Goal: Task Accomplishment & Management: Use online tool/utility

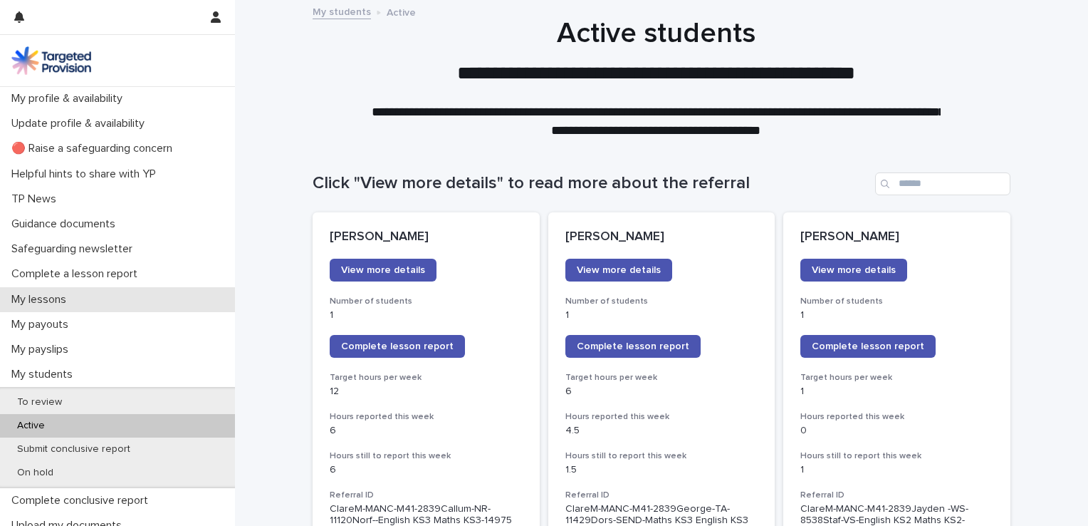
click at [42, 296] on p "My lessons" at bounding box center [42, 300] width 72 height 14
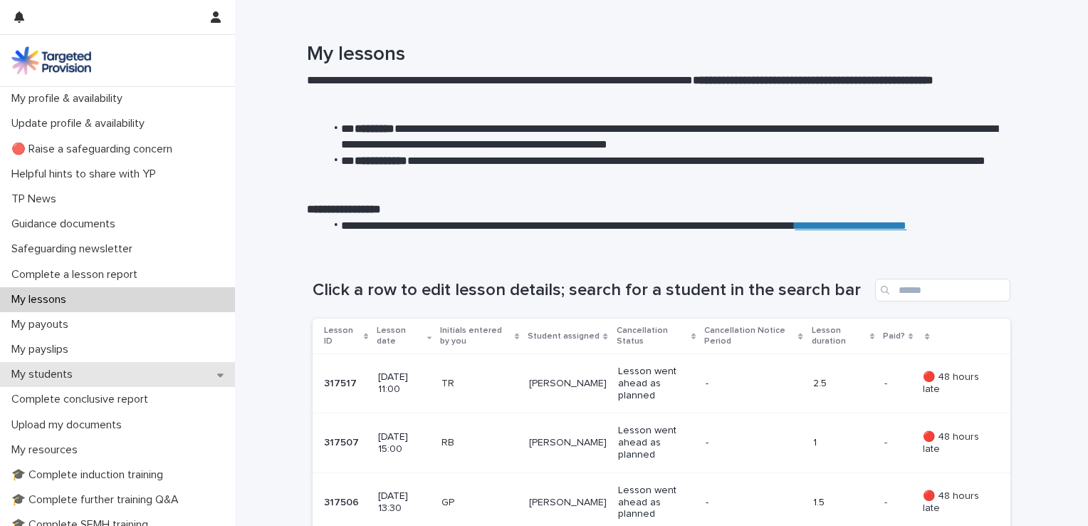
click at [66, 380] on p "My students" at bounding box center [45, 375] width 78 height 14
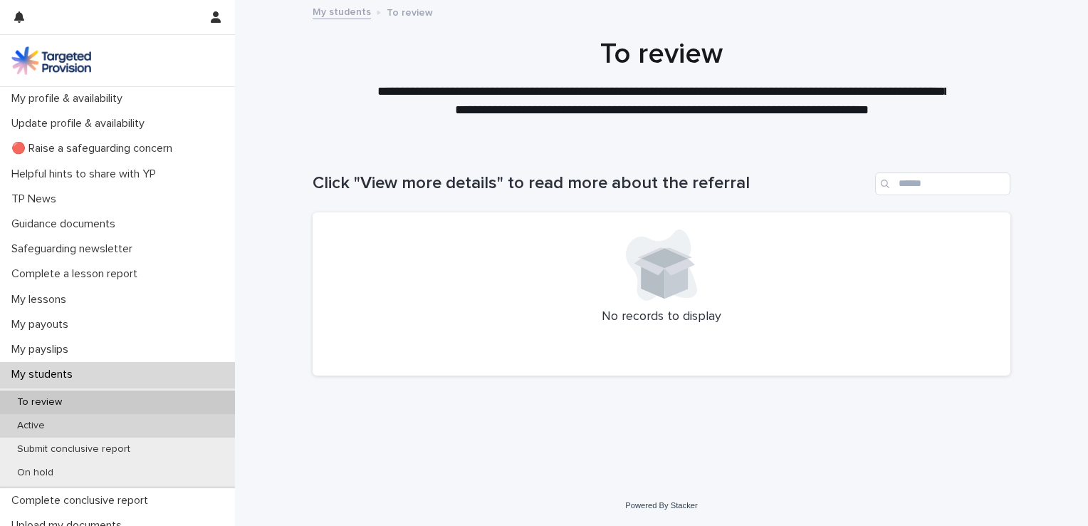
click at [51, 422] on p "Active" at bounding box center [31, 426] width 51 height 12
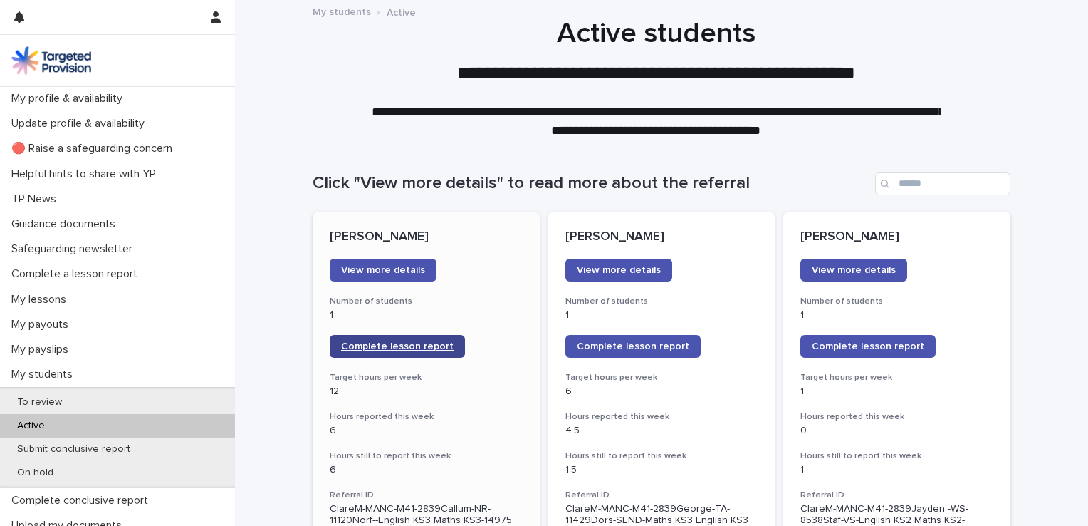
click at [377, 340] on link "Complete lesson report" at bounding box center [397, 346] width 135 height 23
